Goal: Information Seeking & Learning: Find specific fact

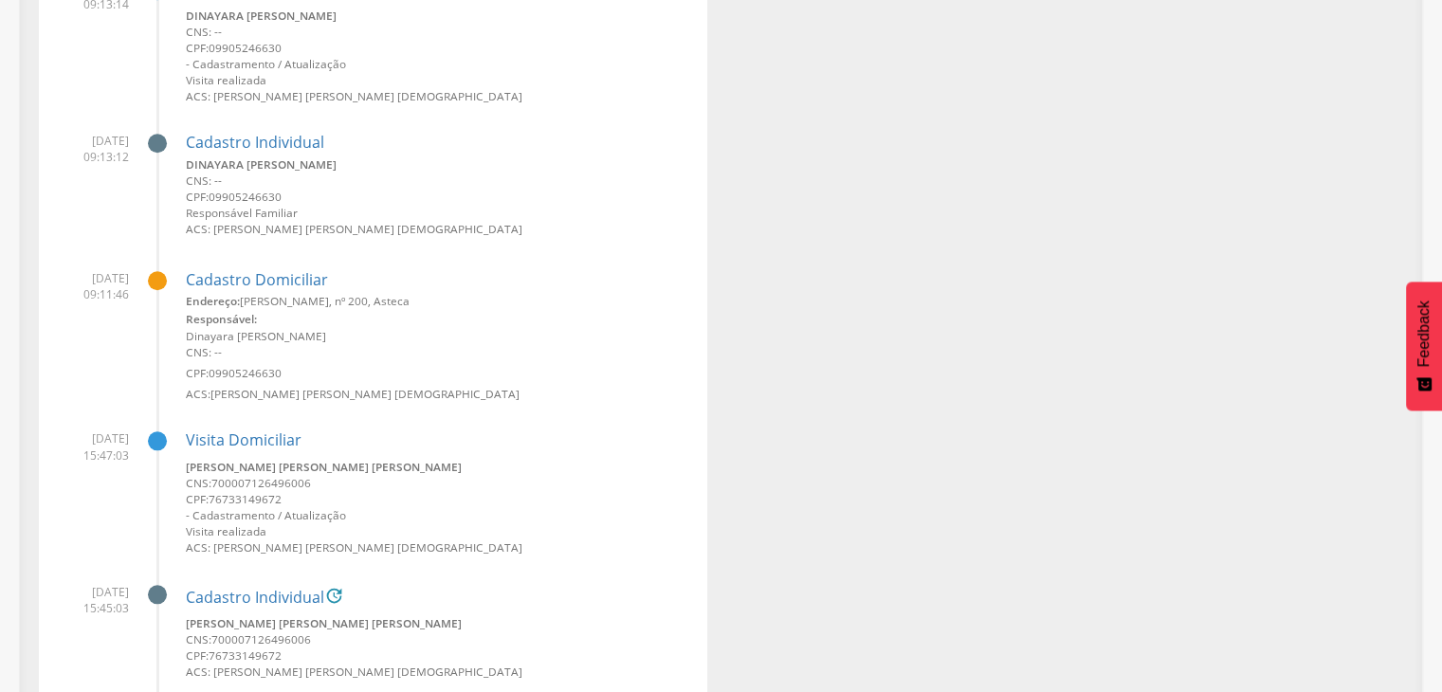
scroll to position [1767, 0]
drag, startPoint x: 292, startPoint y: 179, endPoint x: 182, endPoint y: 168, distance: 110.6
click at [182, 168] on li "[DATE] 09:13:12 Cadastro Individual [PERSON_NAME] CNS: -- CPF: 09905246630 Resp…" at bounding box center [373, 180] width 640 height 123
copy small "Dinayara [PERSON_NAME]"
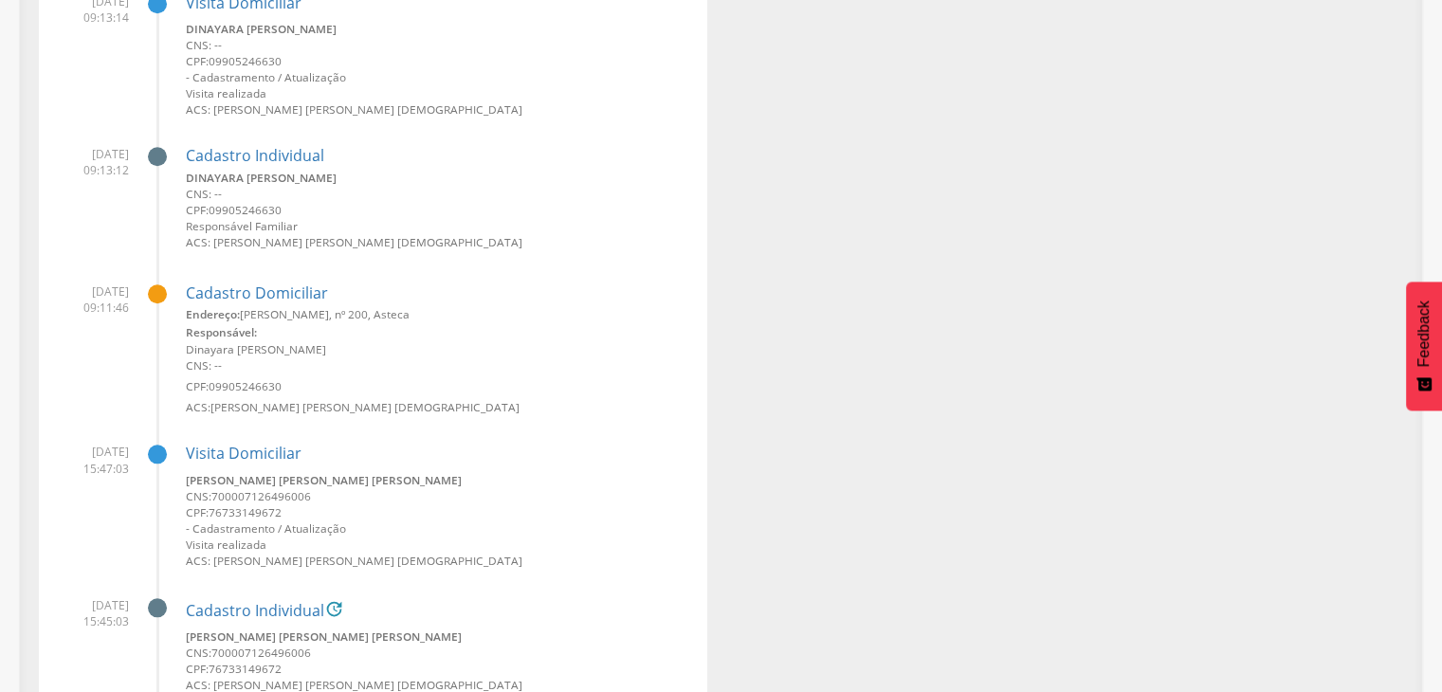
scroll to position [1578, 0]
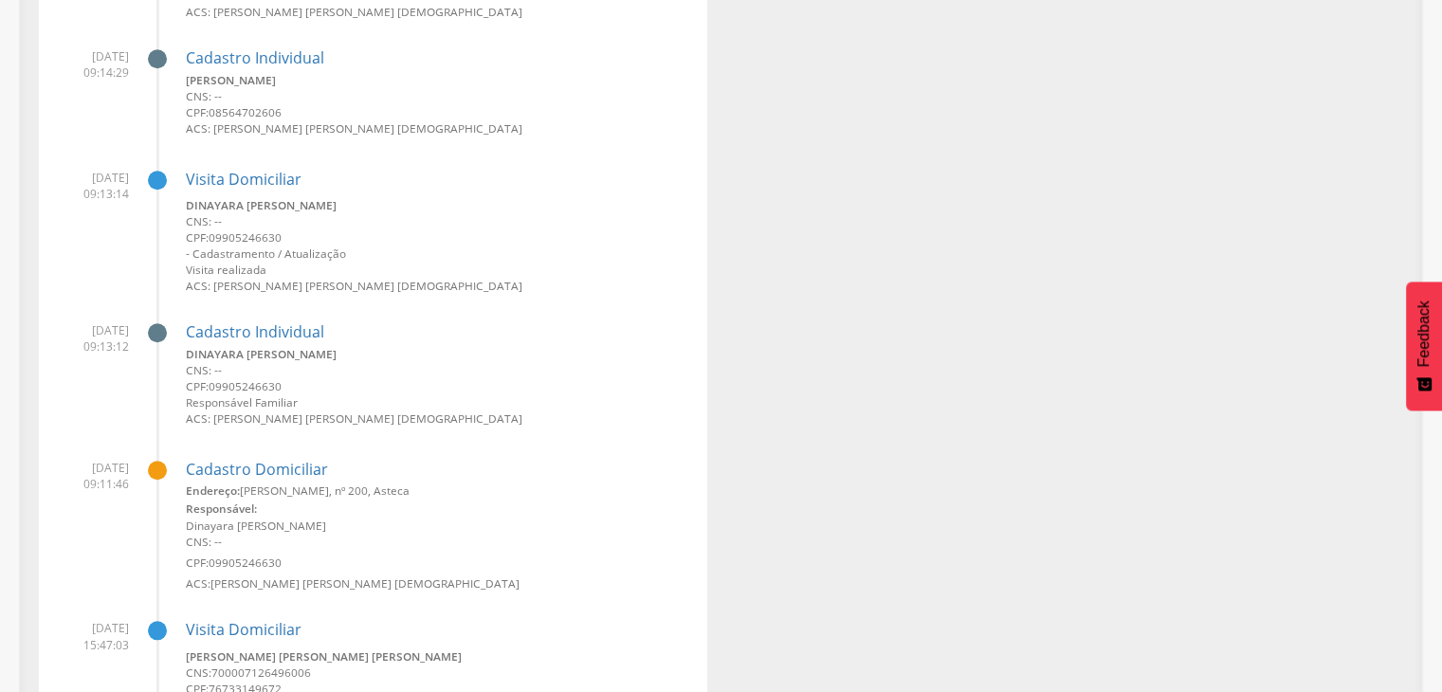
copy small "Dinayara [PERSON_NAME]"
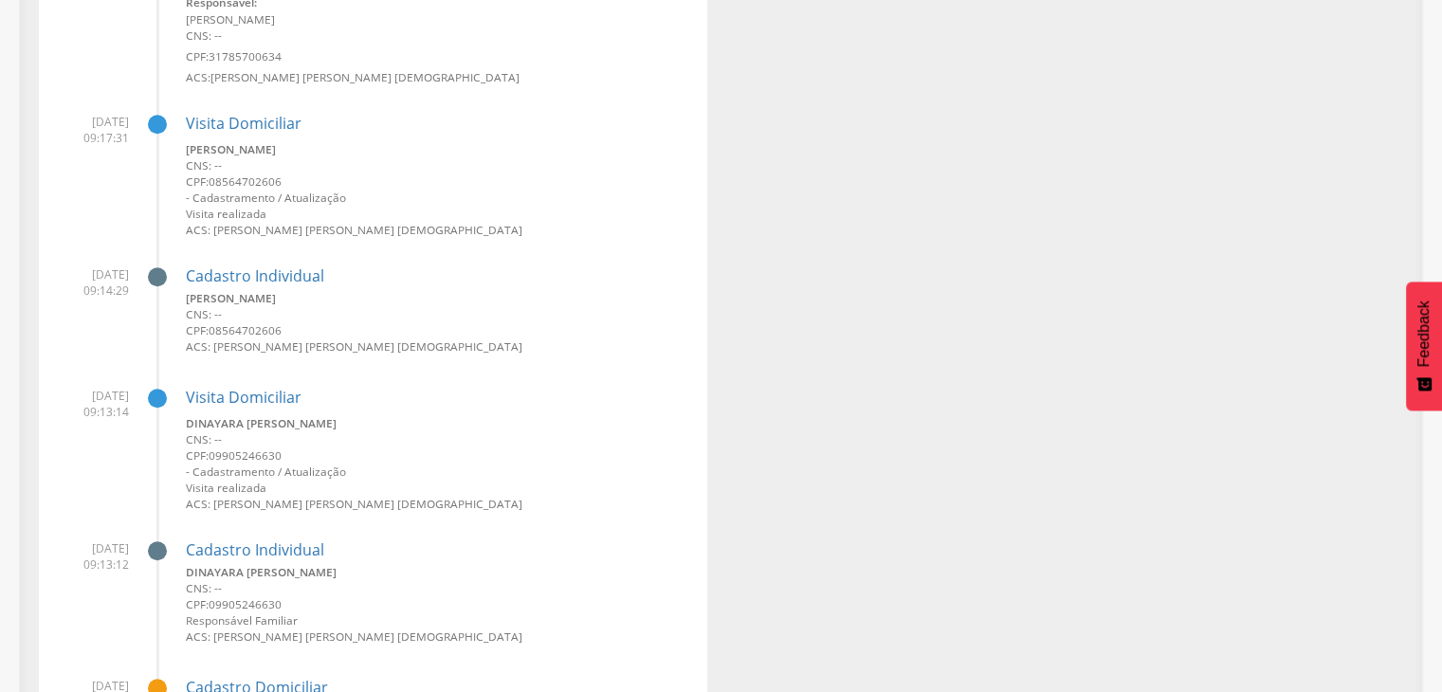
scroll to position [1517, 0]
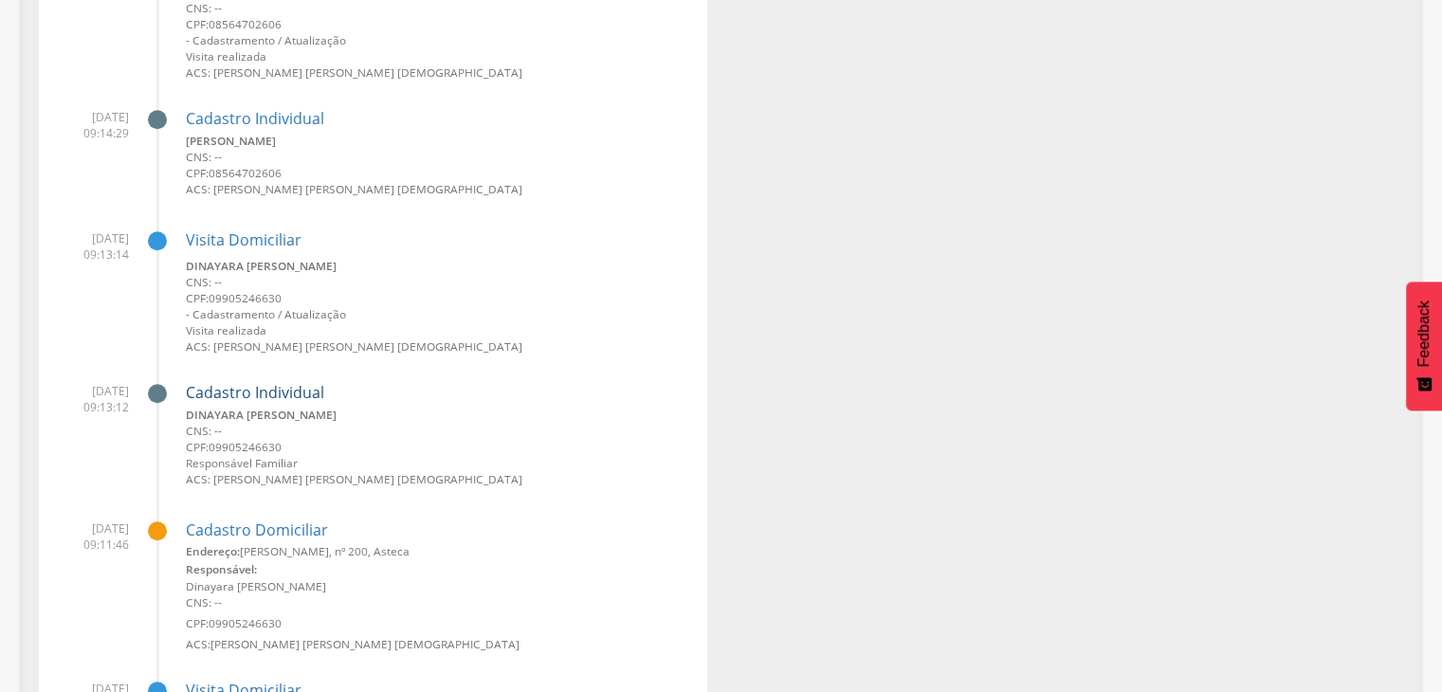
drag, startPoint x: 250, startPoint y: 403, endPoint x: 242, endPoint y: 388, distance: 17.4
drag, startPoint x: 438, startPoint y: 395, endPoint x: 424, endPoint y: 407, distance: 18.2
click at [438, 395] on h4 "Cadastro Individual" at bounding box center [439, 393] width 507 height 17
drag, startPoint x: 295, startPoint y: 444, endPoint x: 212, endPoint y: 447, distance: 82.6
click at [212, 447] on small "CPF: 09905246630" at bounding box center [439, 447] width 507 height 16
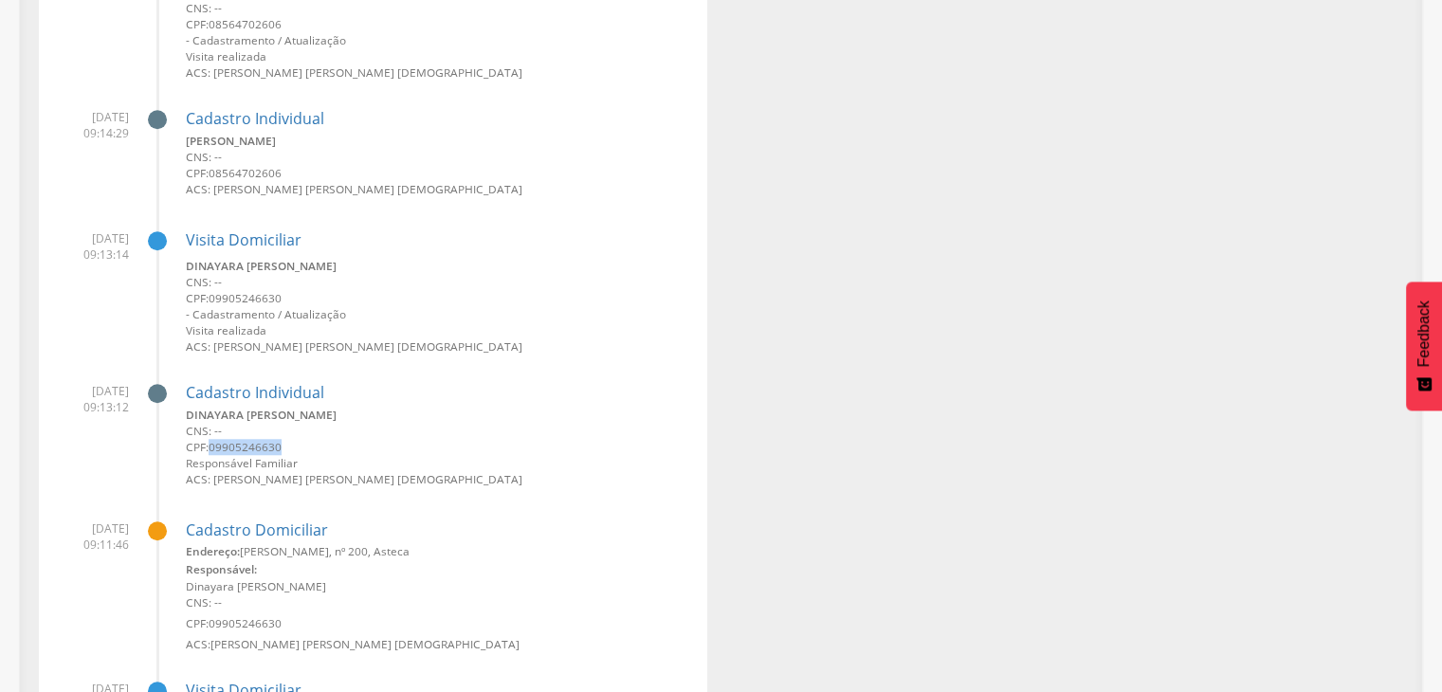
copy span "09905246630"
drag, startPoint x: 243, startPoint y: 555, endPoint x: 364, endPoint y: 547, distance: 121.6
click at [364, 547] on small "Endereço: [PERSON_NAME][STREET_ADDRESS]" at bounding box center [439, 551] width 507 height 16
copy small "[PERSON_NAME], nº 200"
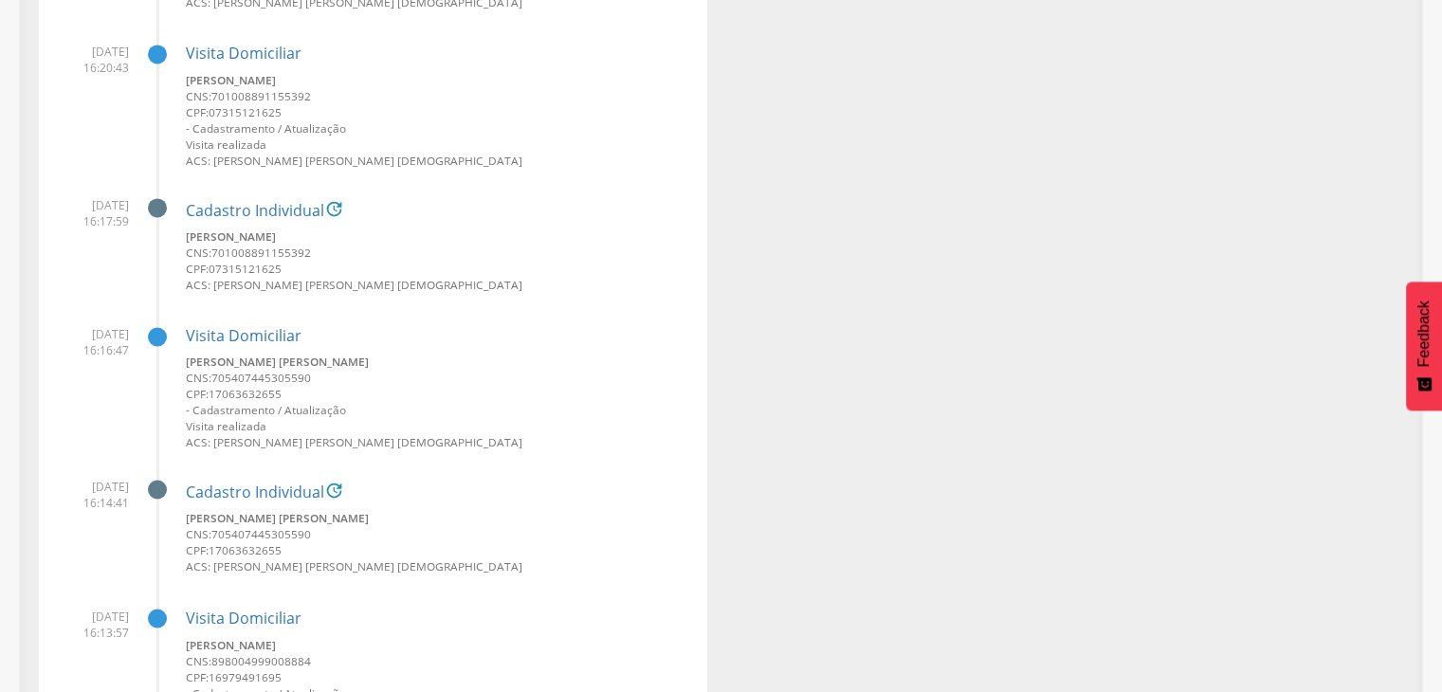
scroll to position [0, 0]
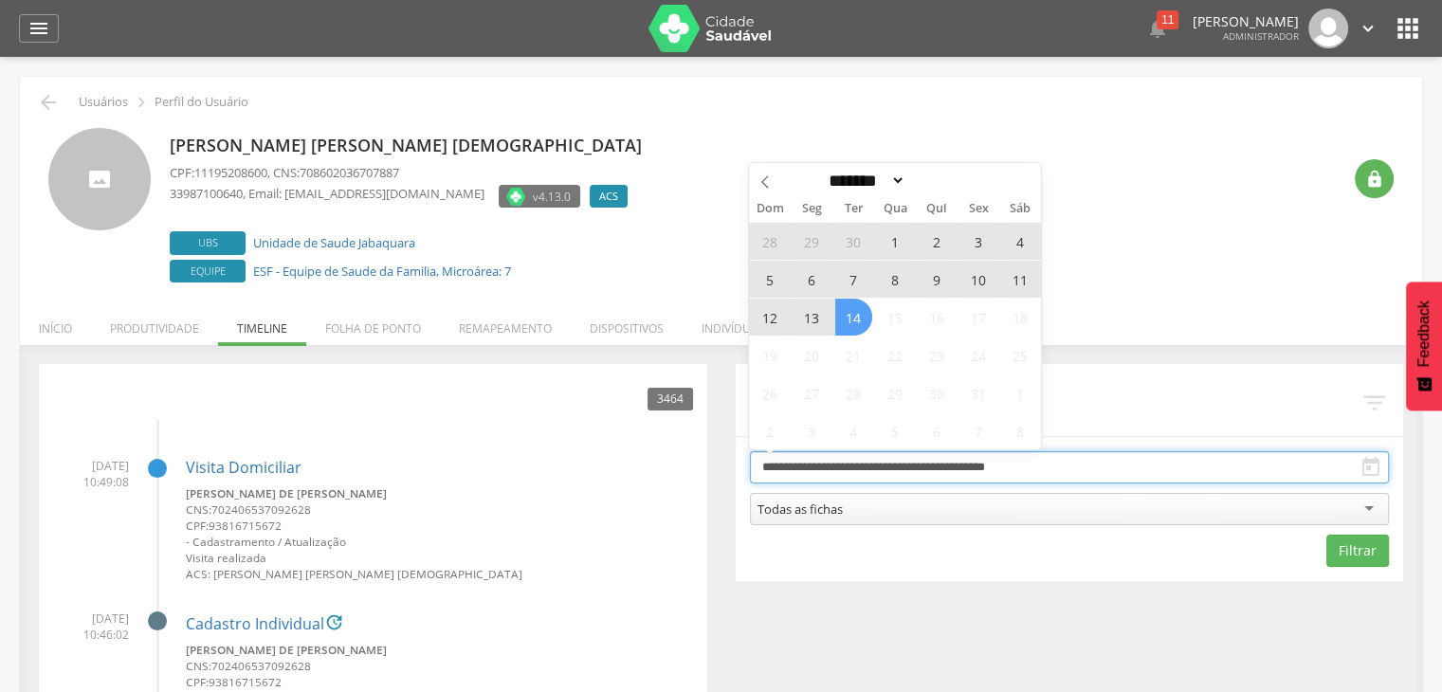
click at [917, 469] on input "**********" at bounding box center [1070, 467] width 640 height 32
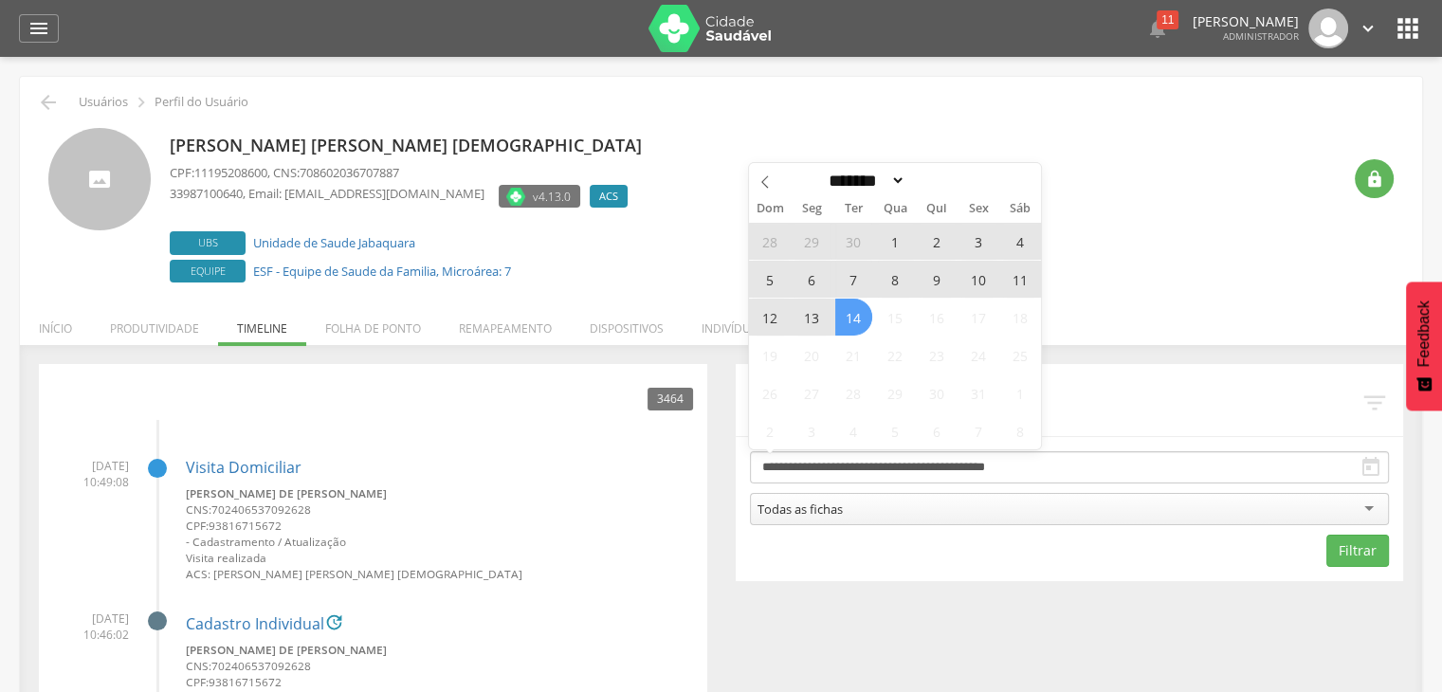
click at [854, 280] on span "7" at bounding box center [853, 279] width 37 height 37
type input "**********"
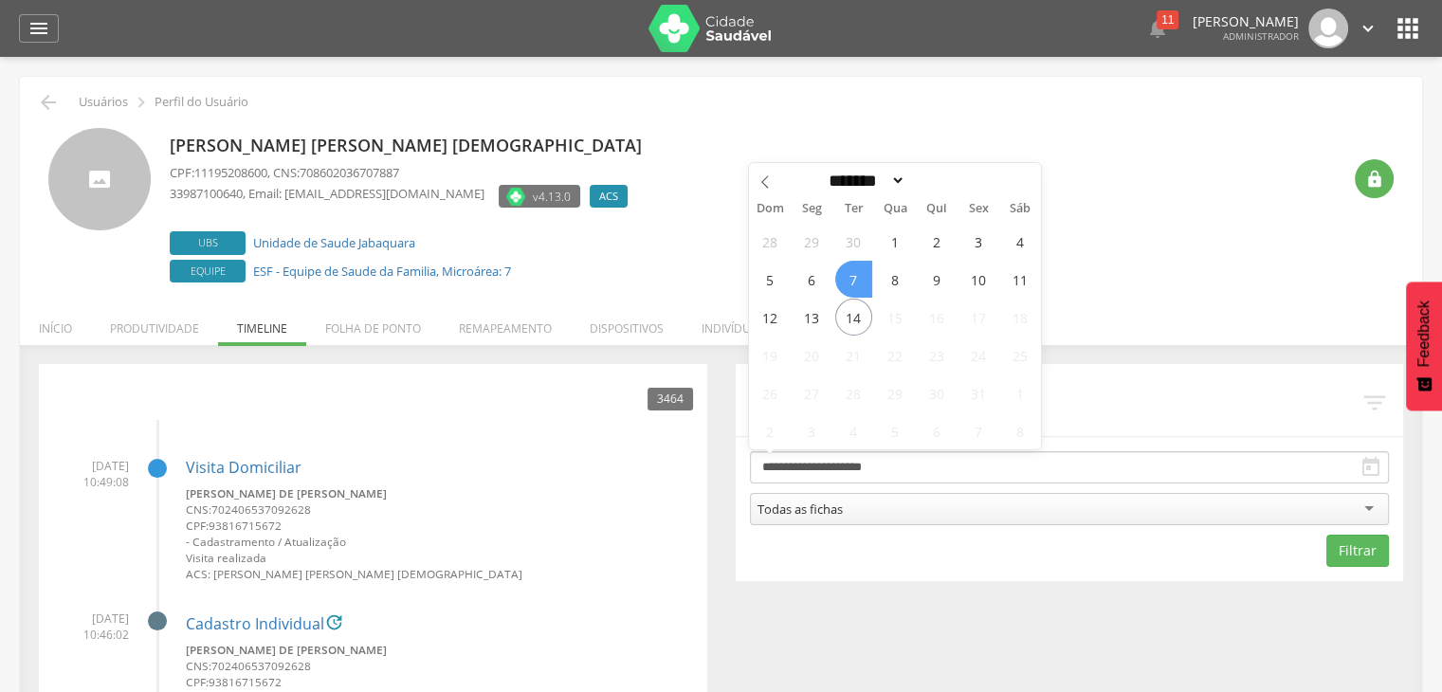
click at [854, 280] on span "7" at bounding box center [853, 279] width 37 height 37
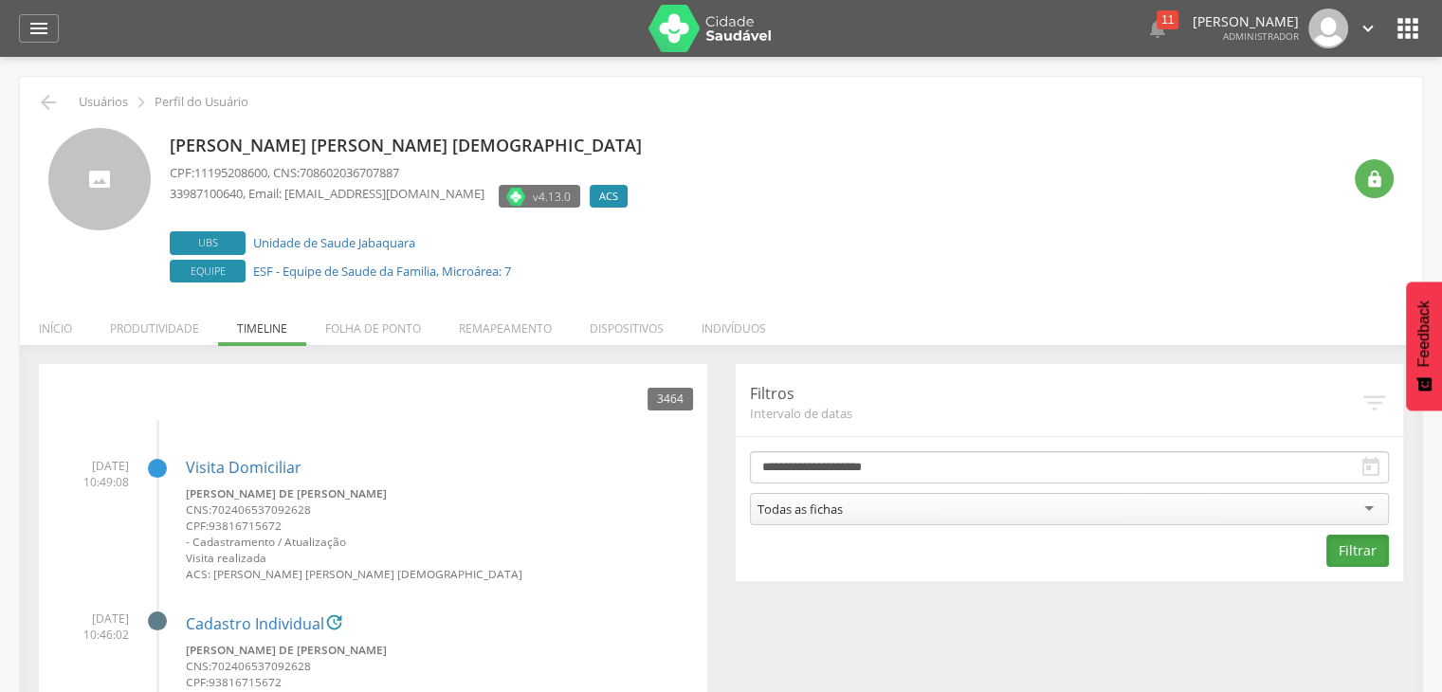
click at [1356, 545] on button "Filtrar" at bounding box center [1357, 551] width 63 height 32
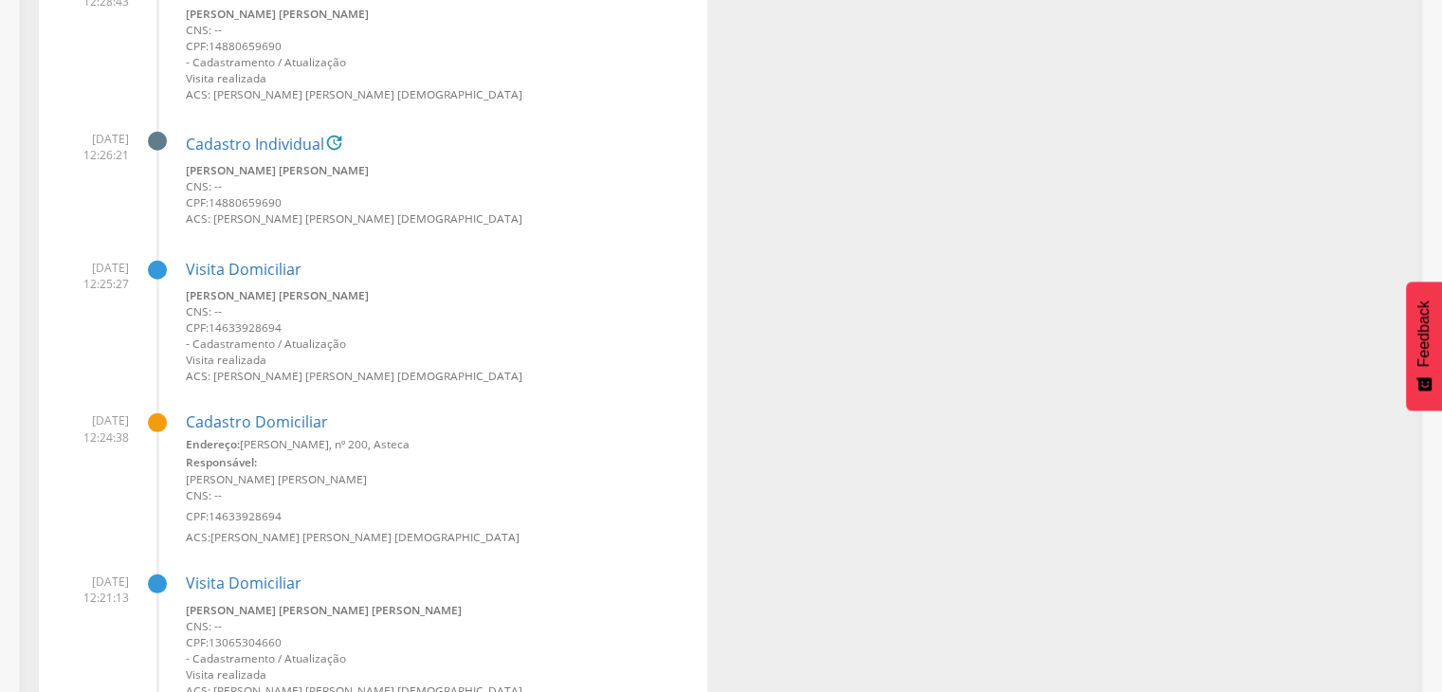
scroll to position [5499, 0]
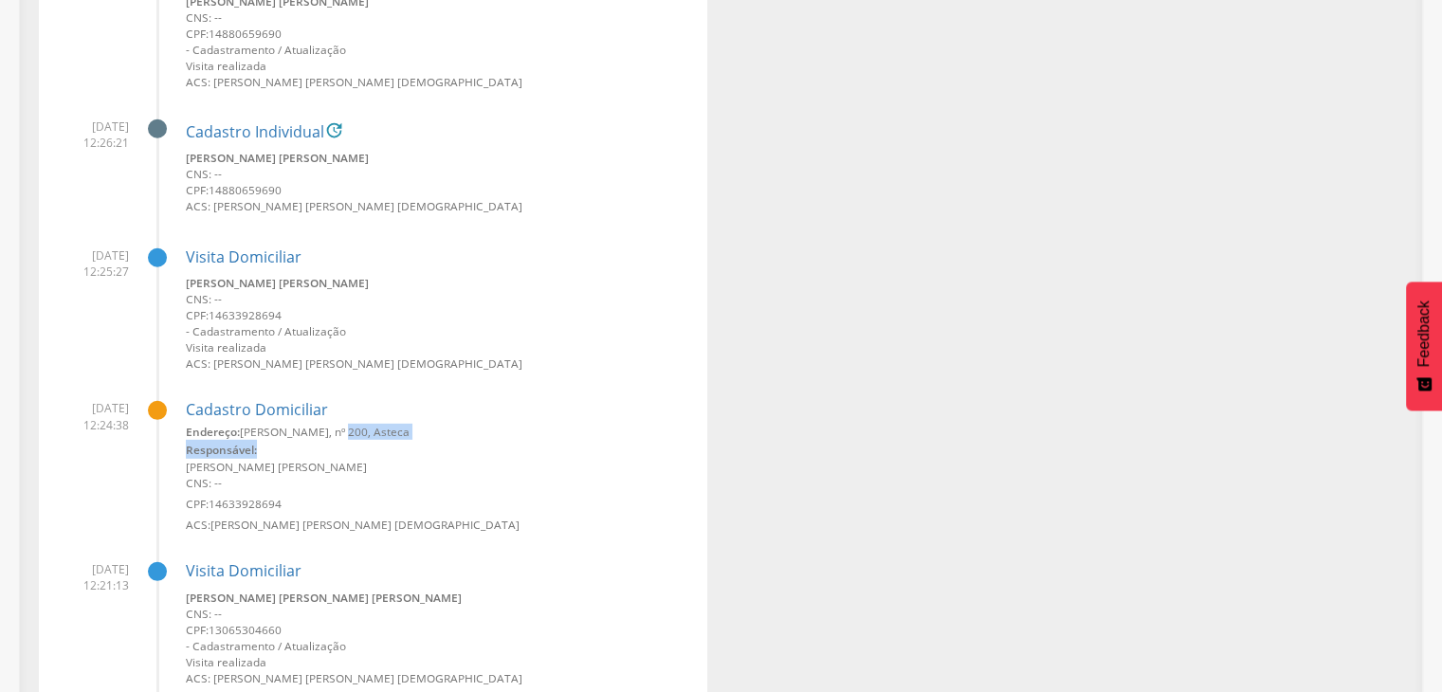
drag, startPoint x: 334, startPoint y: 431, endPoint x: 275, endPoint y: 442, distance: 59.7
click at [275, 442] on div "Endereço: [PERSON_NAME][STREET_ADDRESS], Asteca Responsável: [PERSON_NAME] [PER…" at bounding box center [439, 478] width 507 height 109
click at [264, 466] on small "[PERSON_NAME] [PERSON_NAME]" at bounding box center [439, 467] width 507 height 16
drag, startPoint x: 190, startPoint y: 467, endPoint x: 252, endPoint y: 456, distance: 63.6
click at [252, 456] on div "Endereço: [PERSON_NAME][STREET_ADDRESS], Asteca Responsável: [PERSON_NAME] [PER…" at bounding box center [439, 478] width 507 height 109
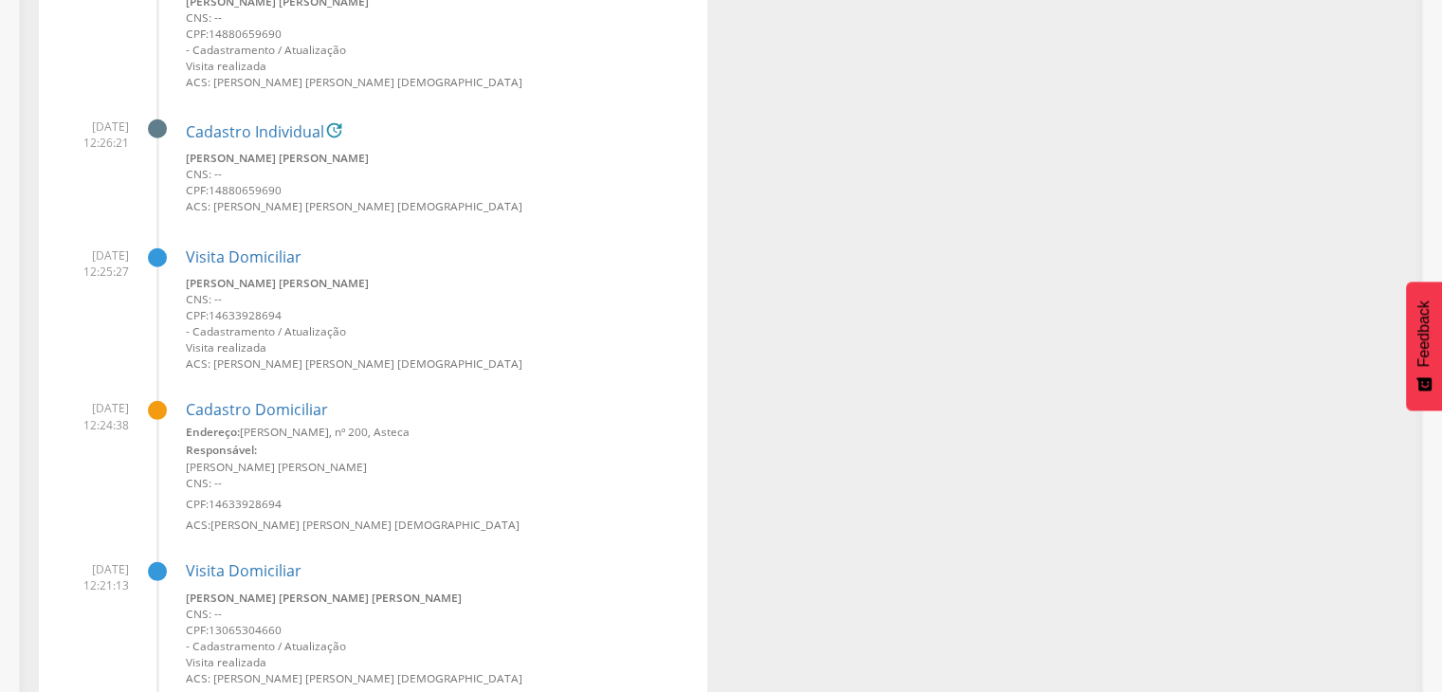
click at [241, 467] on small "[PERSON_NAME] [PERSON_NAME]" at bounding box center [439, 467] width 507 height 16
drag, startPoint x: 287, startPoint y: 507, endPoint x: 257, endPoint y: 508, distance: 30.4
click at [257, 508] on small "CPF: 14633928694" at bounding box center [439, 504] width 507 height 16
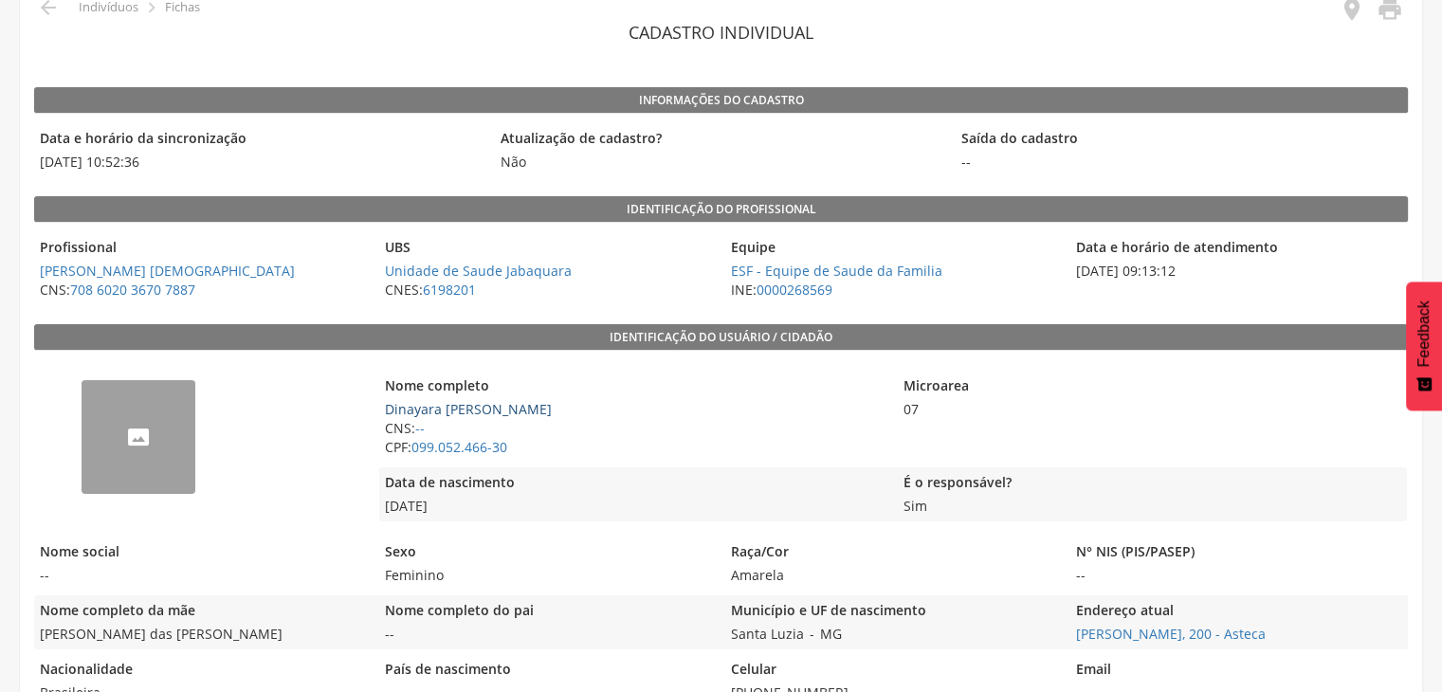
click at [501, 403] on link "Dinayara [PERSON_NAME]" at bounding box center [468, 409] width 167 height 18
type input "**********"
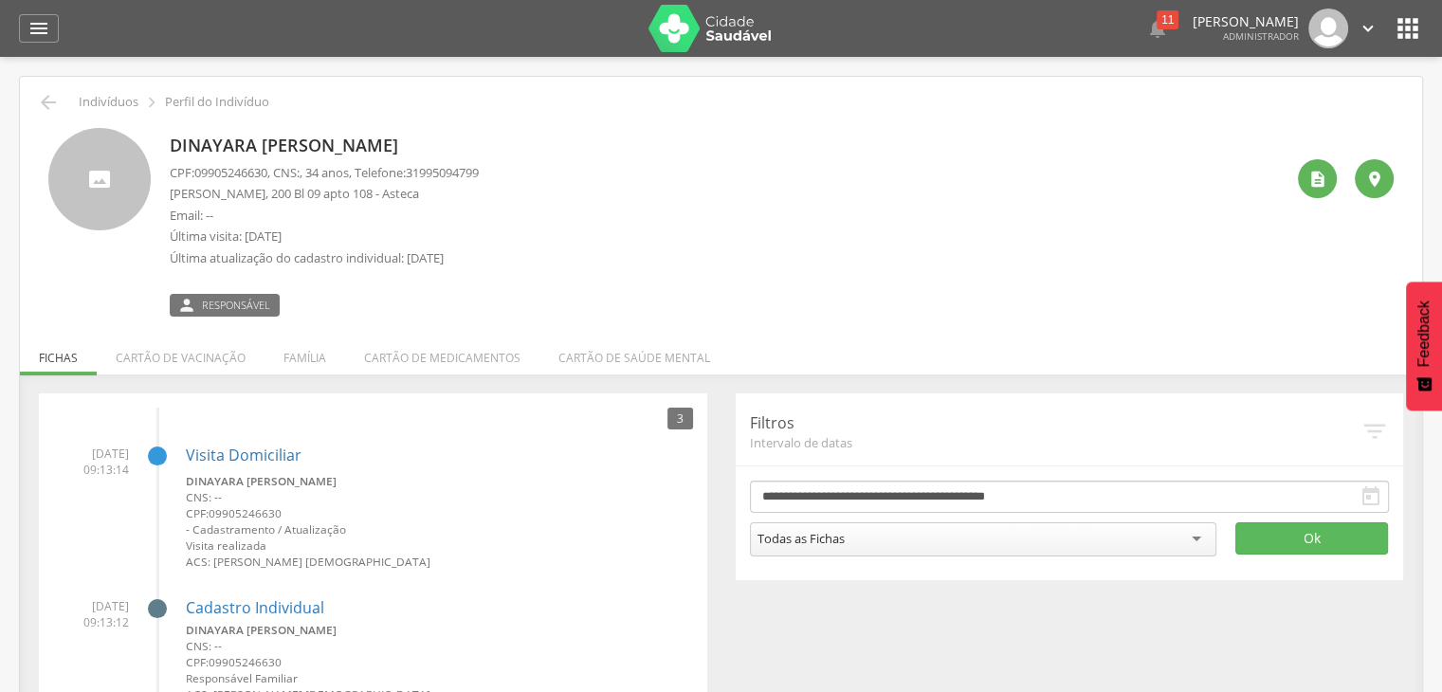
drag, startPoint x: 410, startPoint y: 156, endPoint x: 341, endPoint y: 169, distance: 69.4
click at [339, 168] on div "Dinayara Olivia Coutinho Silva CPF: 09905246630 , CNS: , 34 anos, Telefone: 319…" at bounding box center [324, 222] width 309 height 189
click at [342, 175] on p "CPF: 09905246630 , CNS: , 34 anos, Telefone: 31995094799" at bounding box center [324, 173] width 309 height 18
click at [228, 208] on p "Email: --" at bounding box center [324, 216] width 309 height 18
drag, startPoint x: 211, startPoint y: 167, endPoint x: 274, endPoint y: 173, distance: 62.8
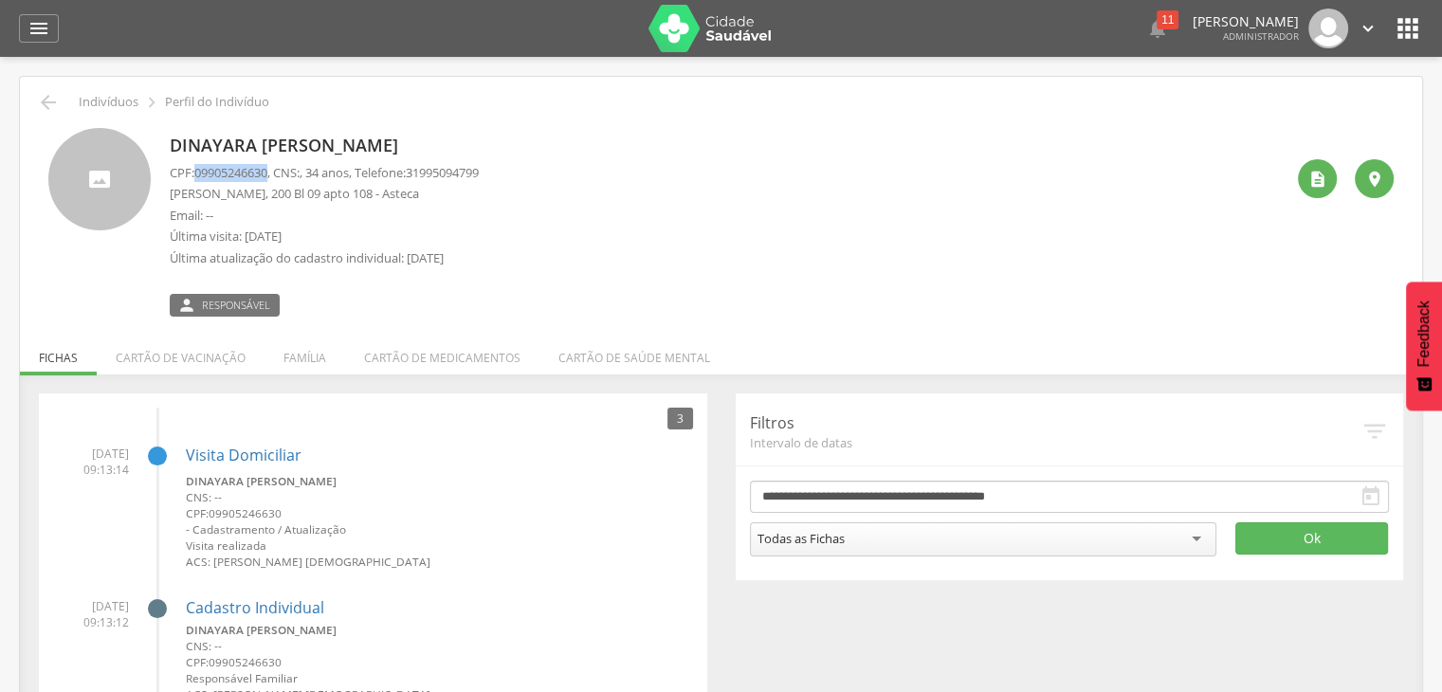
click at [267, 173] on span "09905246630" at bounding box center [230, 172] width 73 height 17
copy span "09905246630"
click at [1415, 27] on icon "" at bounding box center [1408, 28] width 30 height 30
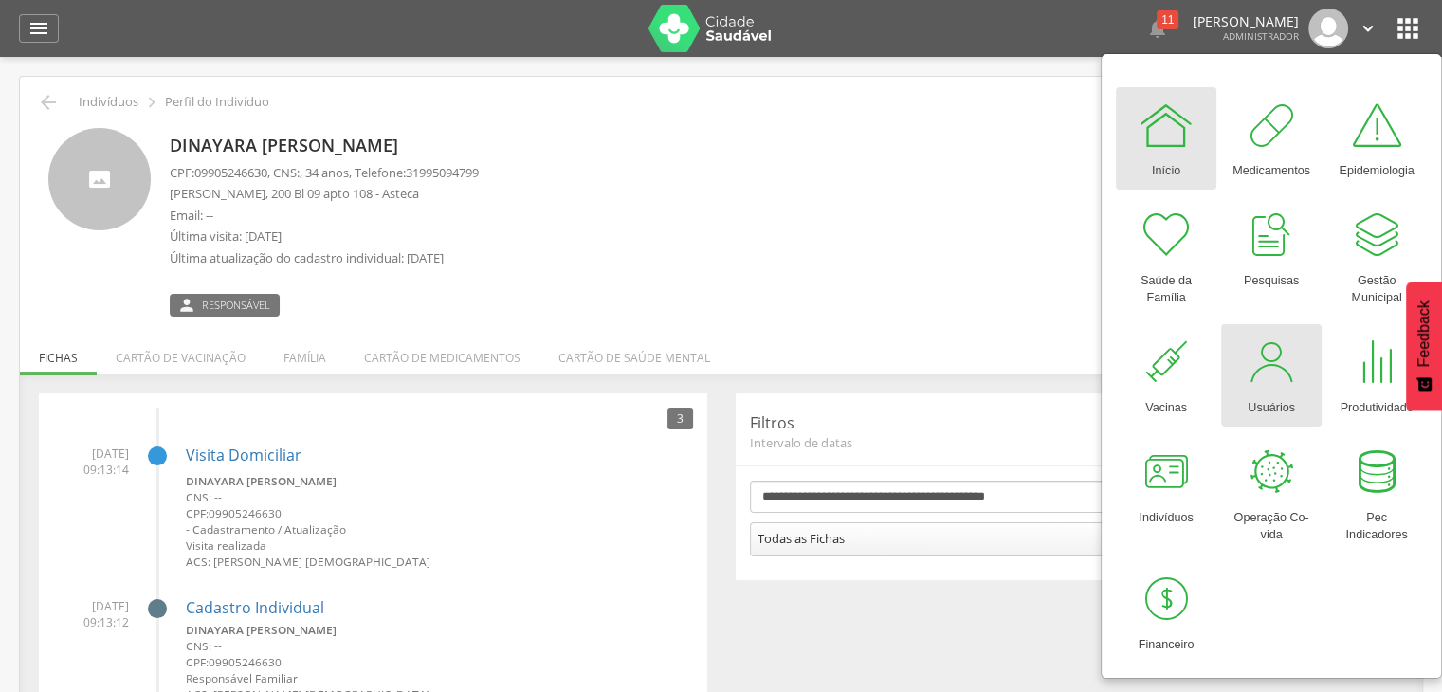
click at [1260, 381] on div at bounding box center [1271, 362] width 57 height 57
